Goal: Task Accomplishment & Management: Use online tool/utility

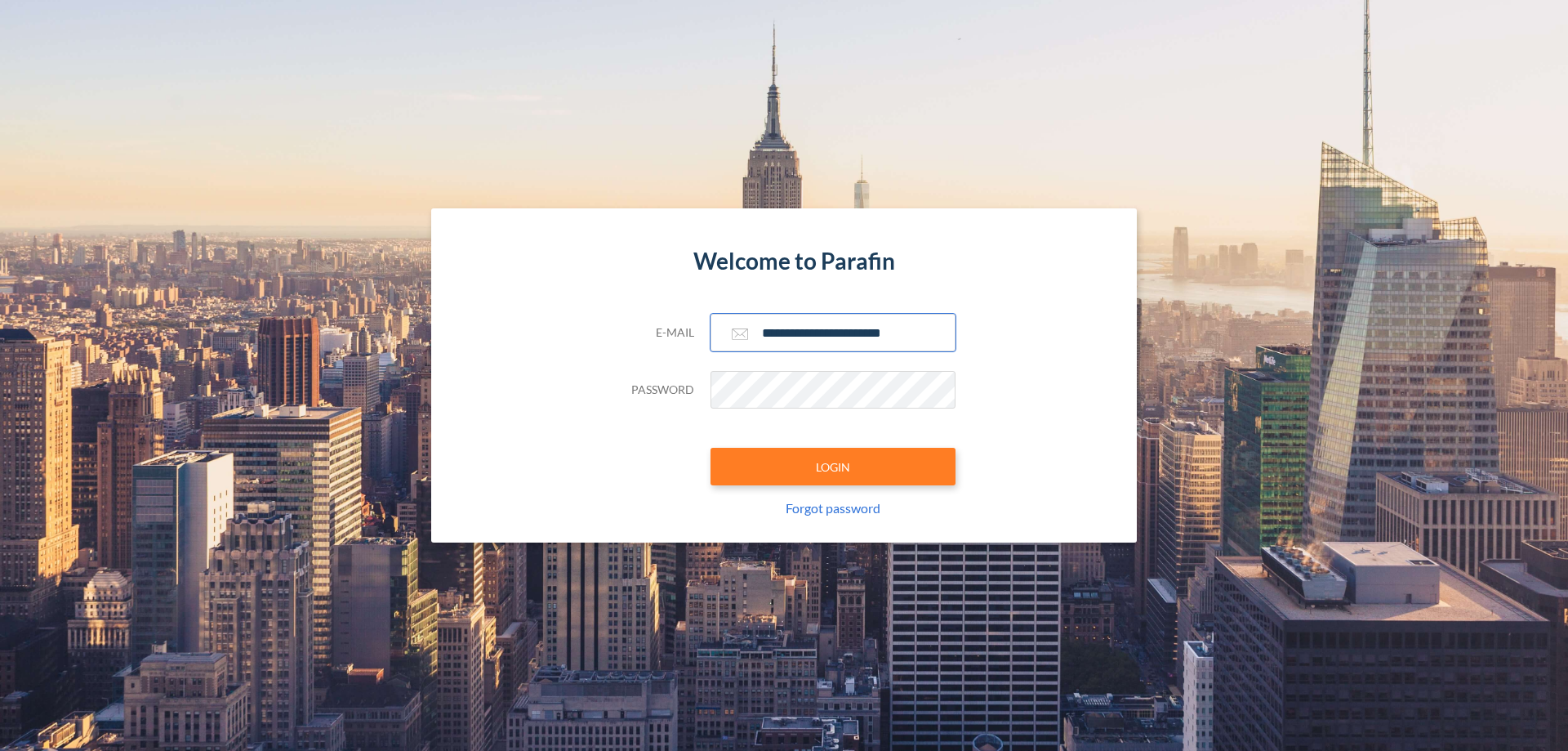
type input "**********"
click at [833, 466] on button "LOGIN" at bounding box center [833, 466] width 245 height 37
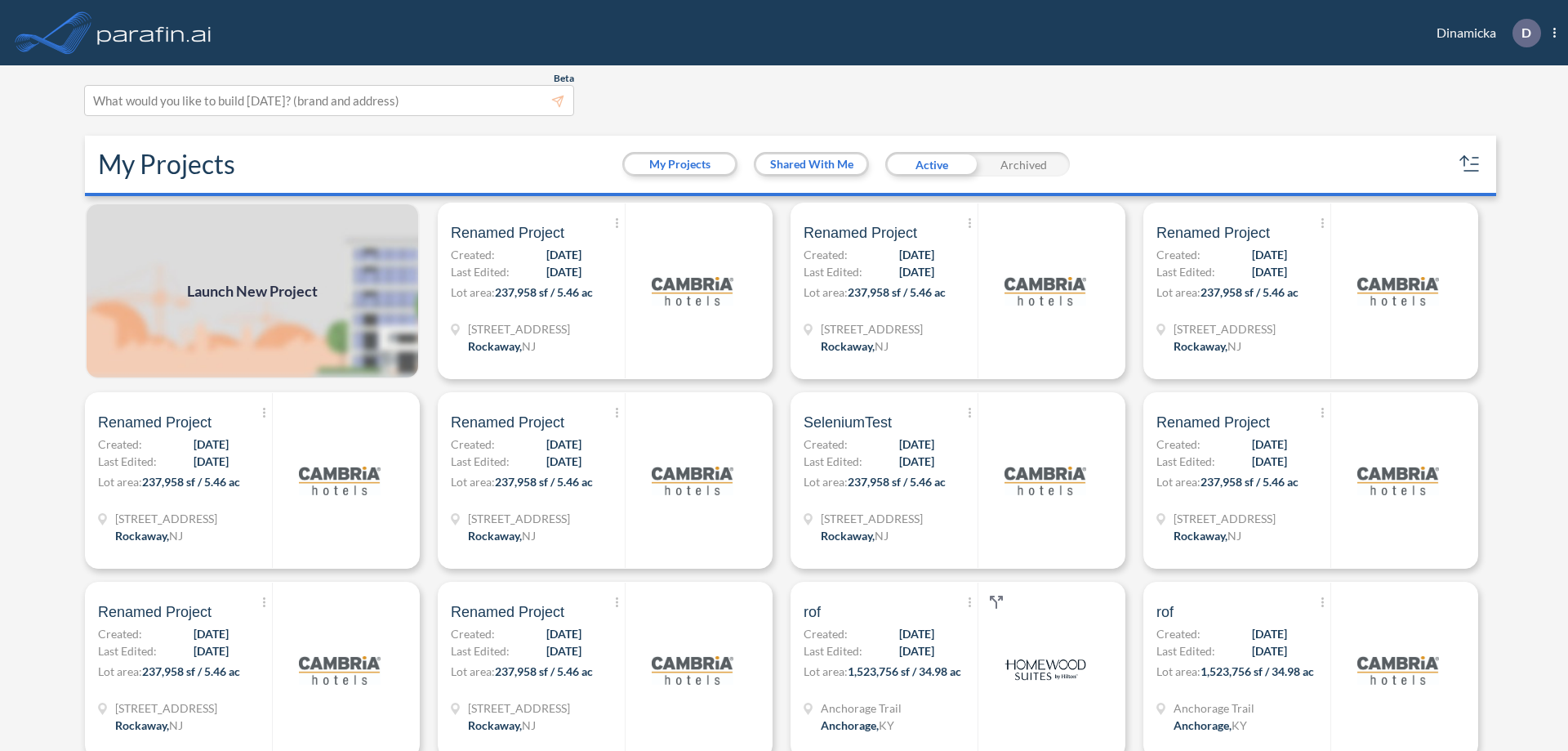
scroll to position [4, 0]
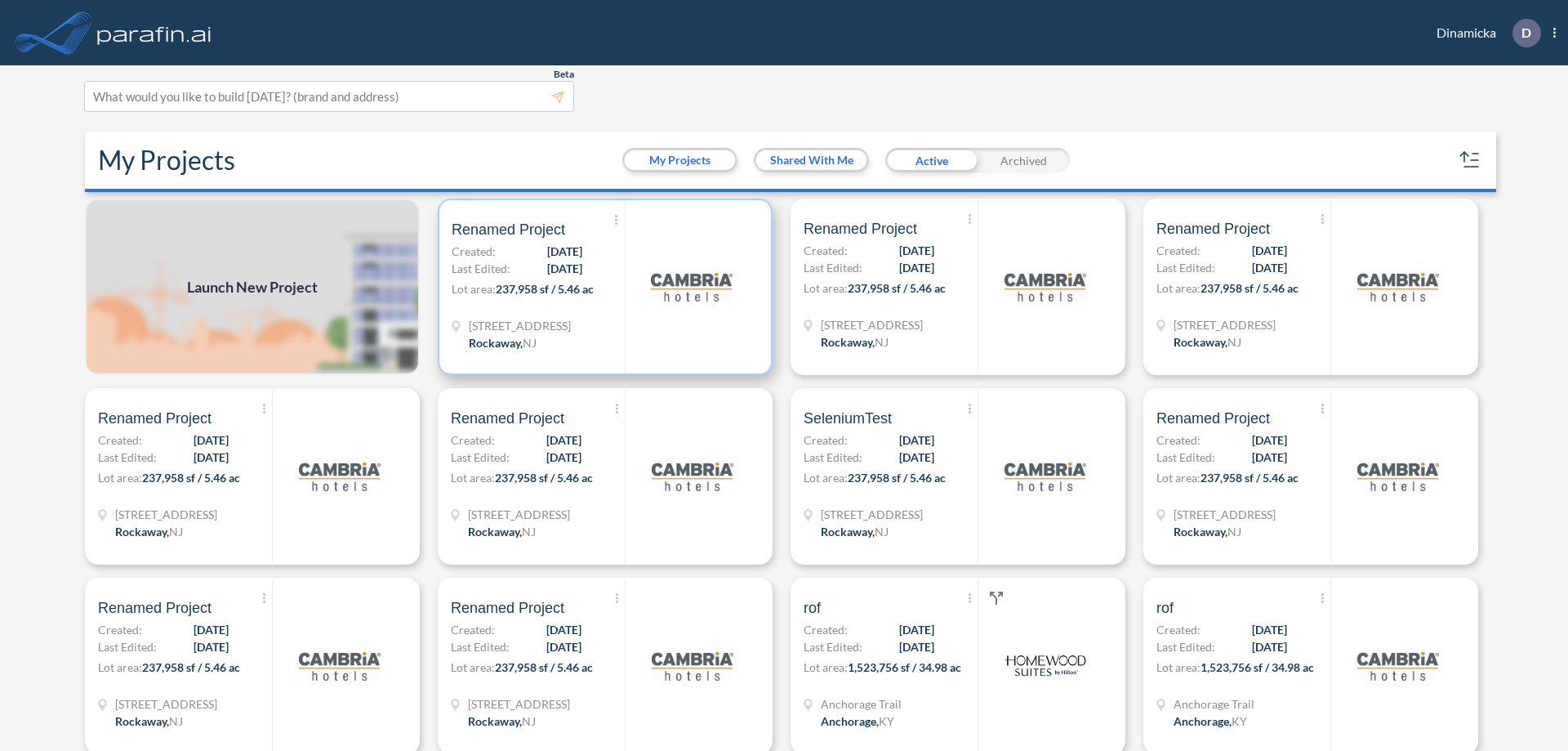
click at [602, 286] on p "Lot area: 237,958 sf / 5.46 ac" at bounding box center [539, 292] width 173 height 24
